Goal: Transaction & Acquisition: Purchase product/service

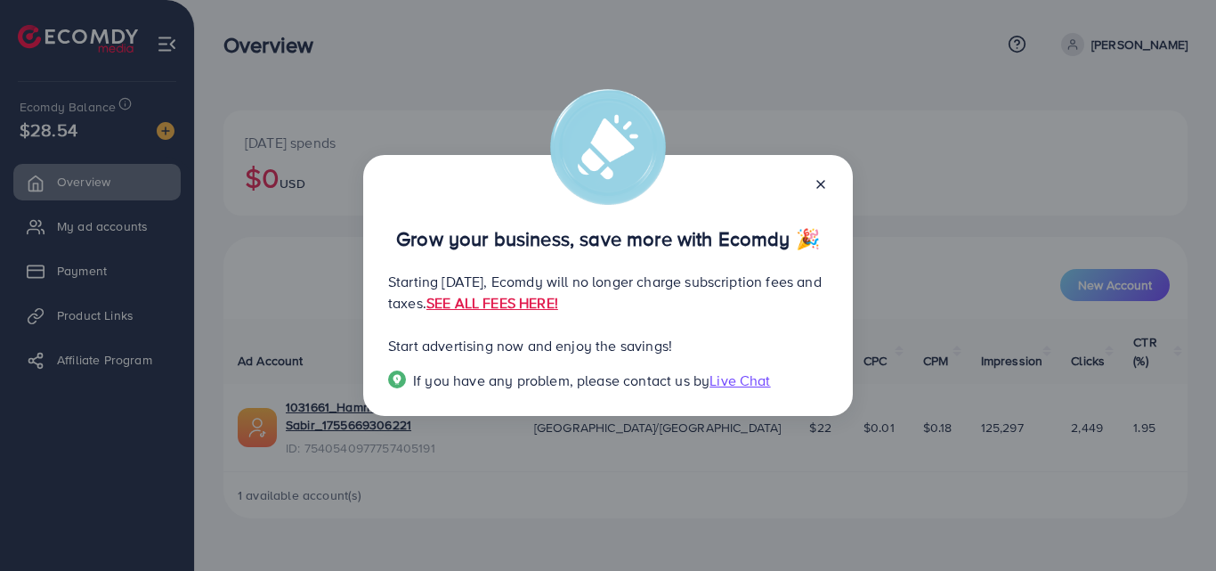
click at [818, 177] on icon at bounding box center [821, 184] width 14 height 14
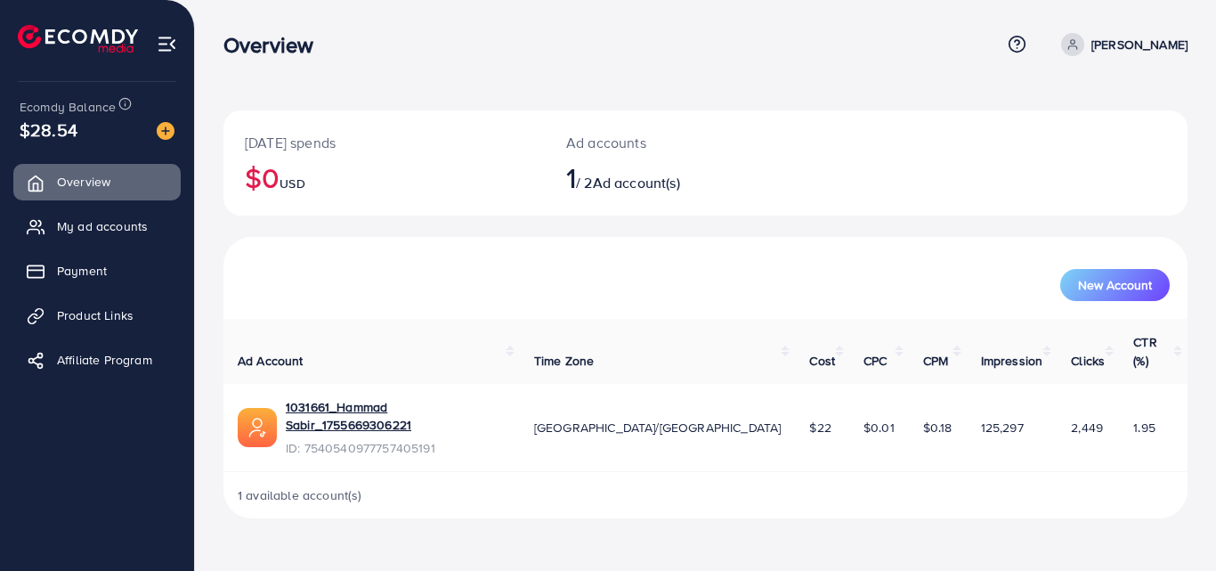
click at [84, 138] on div "$28.54" at bounding box center [97, 130] width 155 height 26
click at [165, 134] on img at bounding box center [166, 131] width 18 height 18
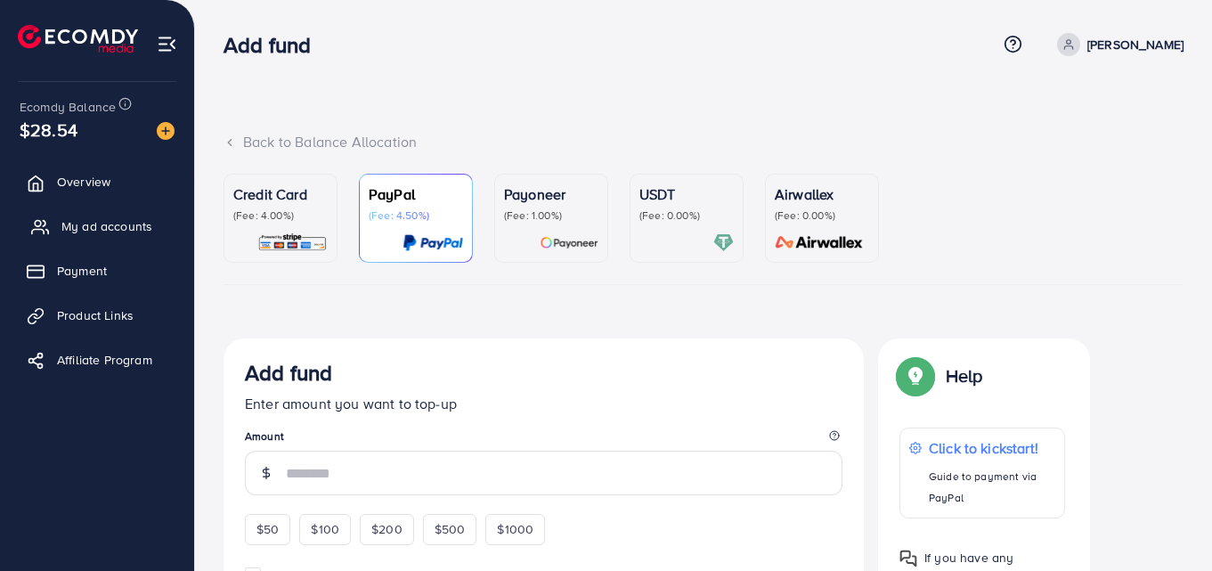
click at [113, 216] on link "My ad accounts" at bounding box center [96, 226] width 167 height 36
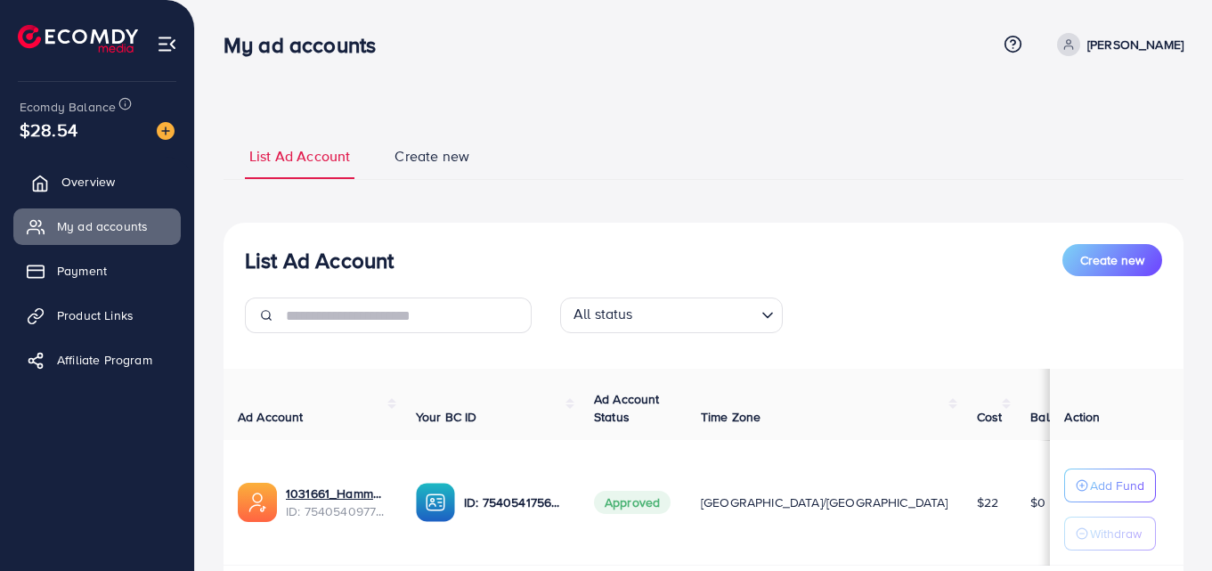
click at [117, 183] on link "Overview" at bounding box center [96, 182] width 167 height 36
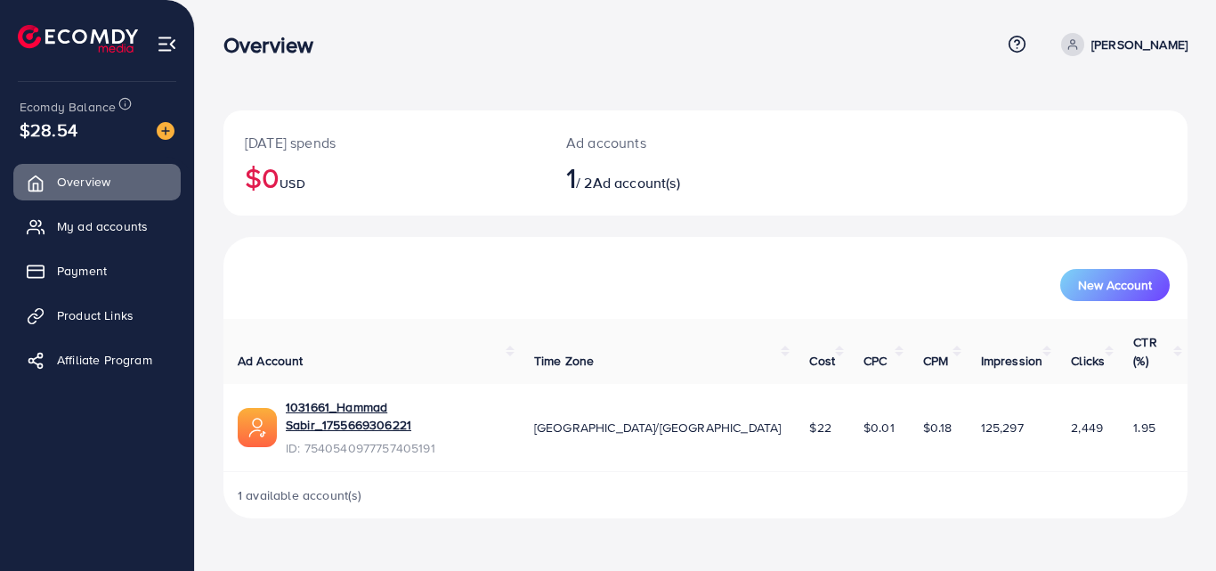
click at [76, 131] on span "$28.54" at bounding box center [49, 130] width 58 height 26
click at [160, 132] on img at bounding box center [166, 131] width 18 height 18
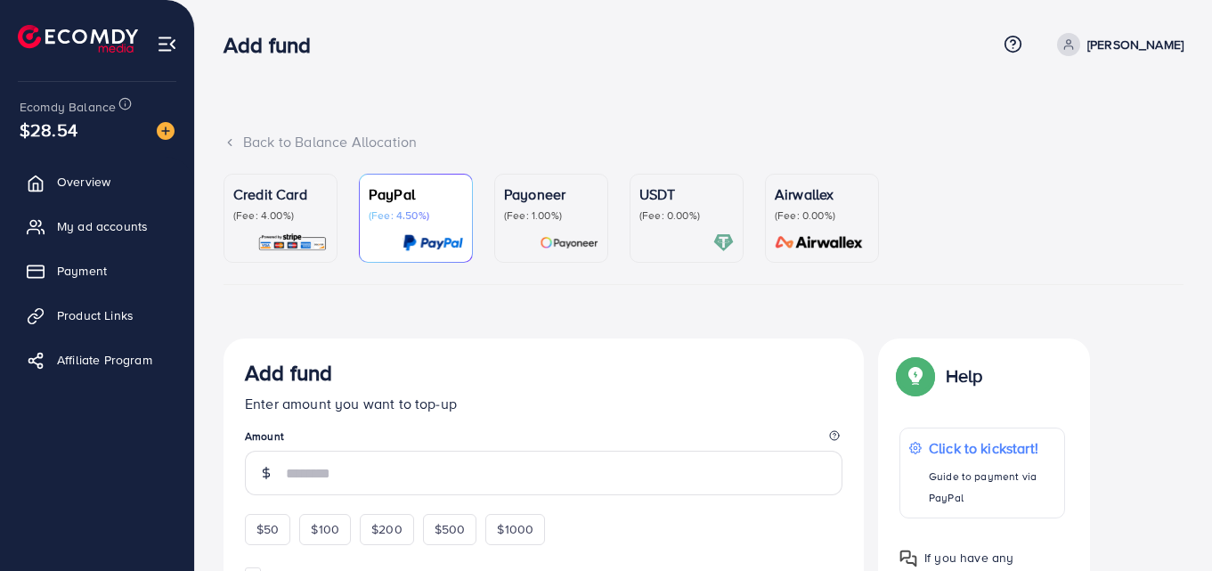
scroll to position [1, 0]
